Goal: Task Accomplishment & Management: Complete application form

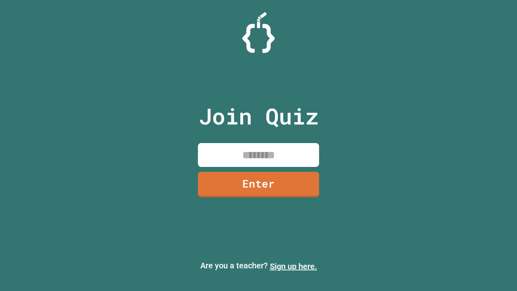
click at [293, 266] on link "Sign up here." at bounding box center [293, 266] width 47 height 10
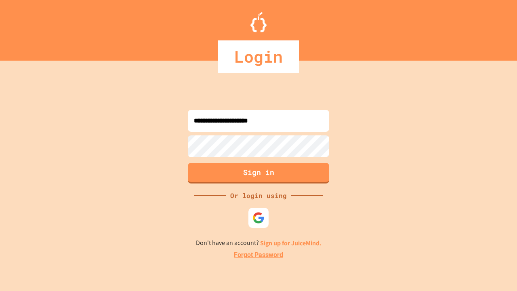
type input "**********"
